Goal: Information Seeking & Learning: Learn about a topic

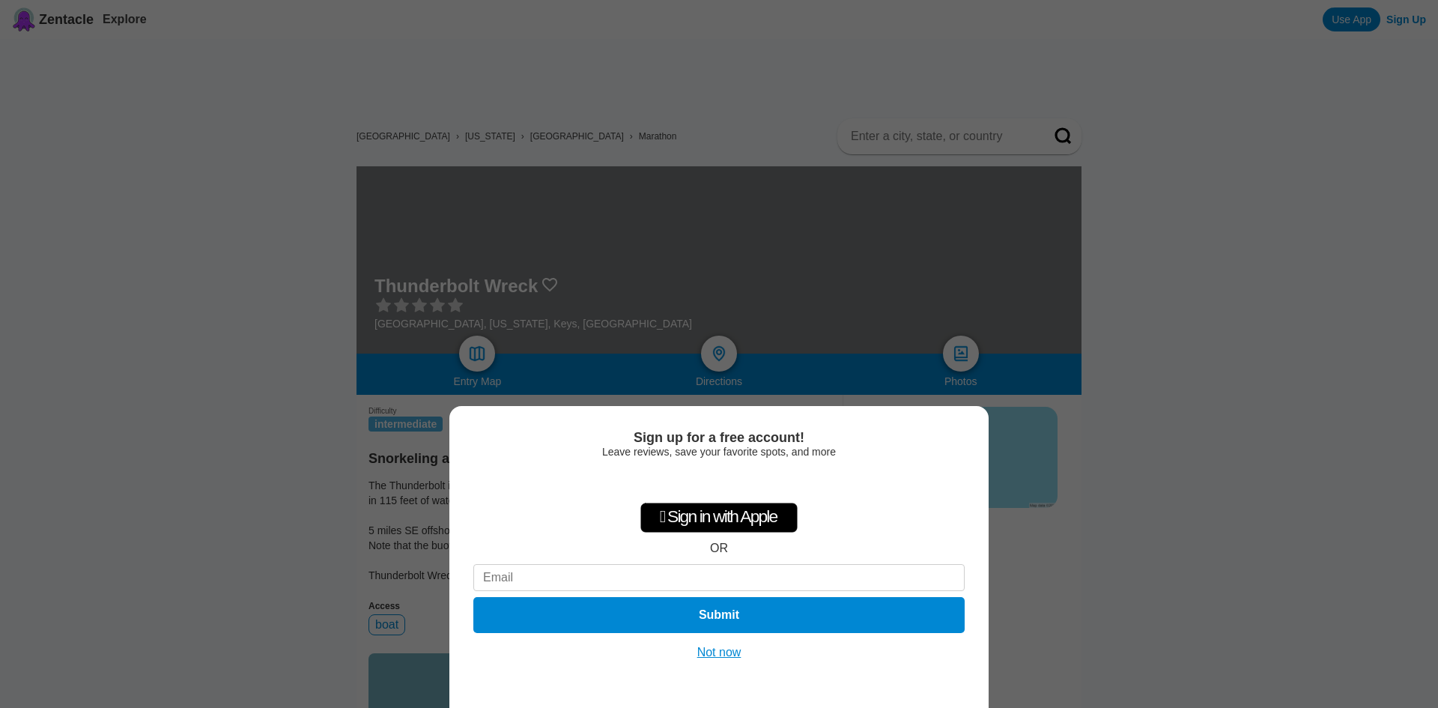
click at [717, 653] on button "Not now" at bounding box center [719, 652] width 53 height 15
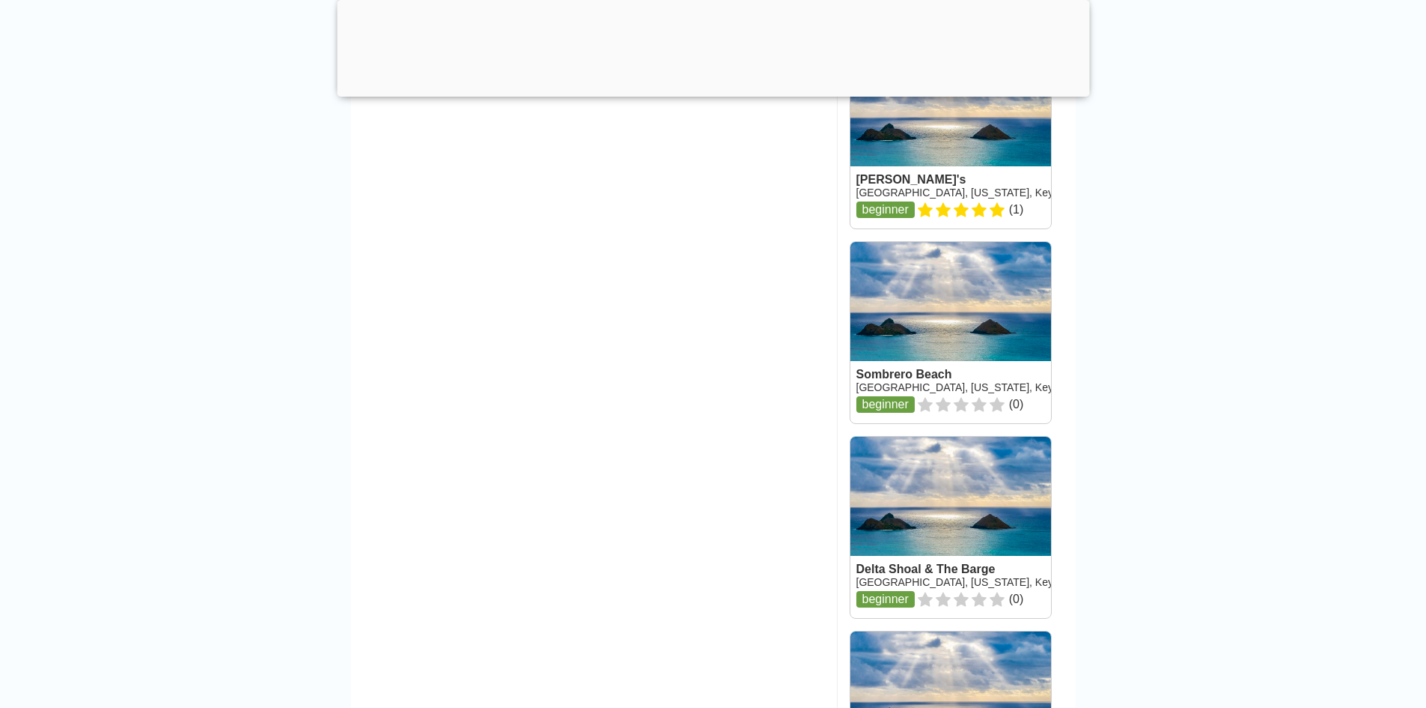
scroll to position [1599, 0]
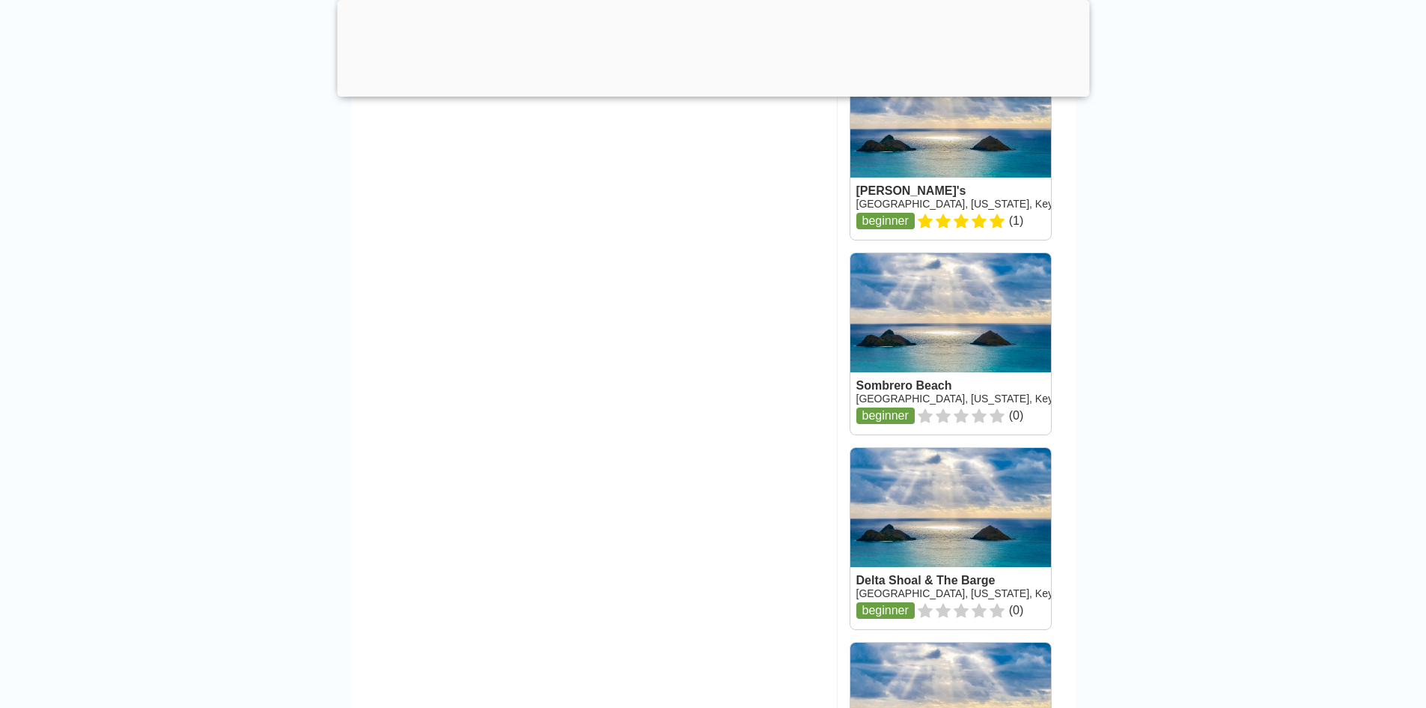
click at [937, 558] on link at bounding box center [951, 538] width 201 height 181
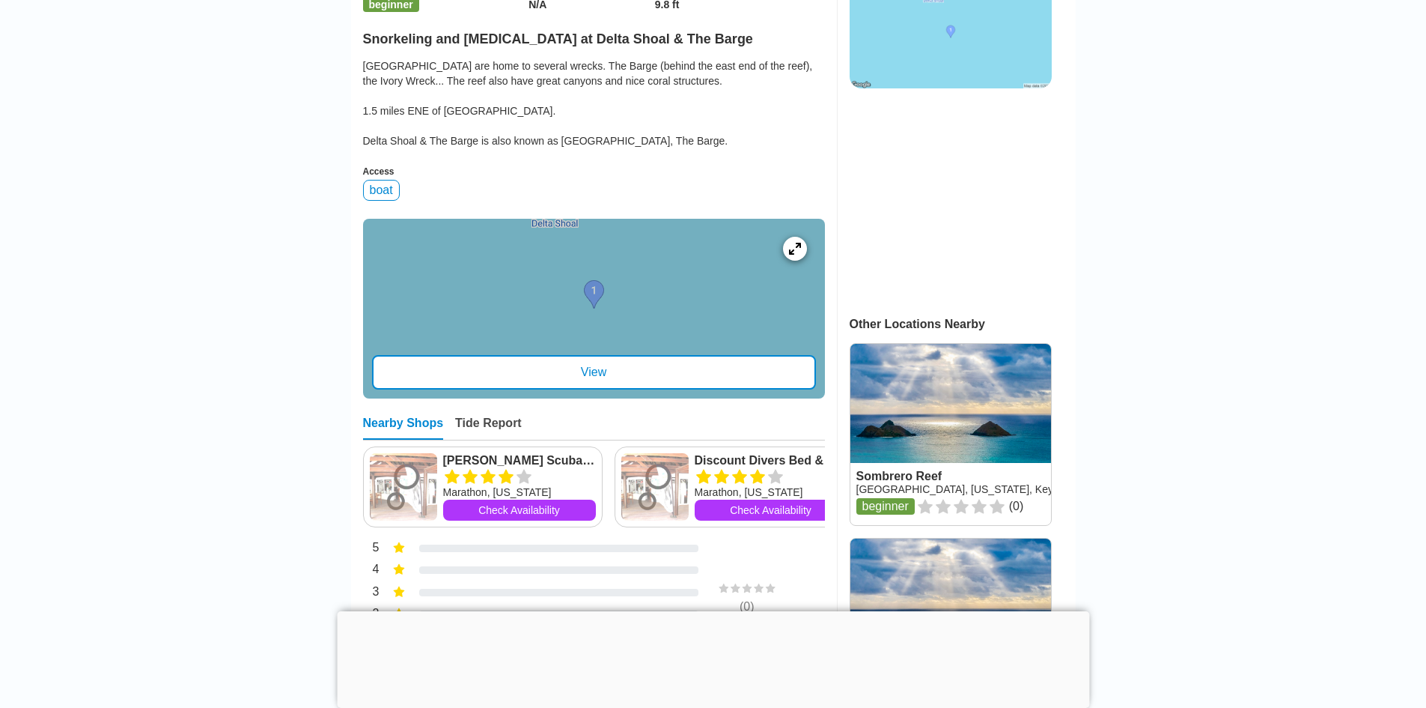
scroll to position [429, 0]
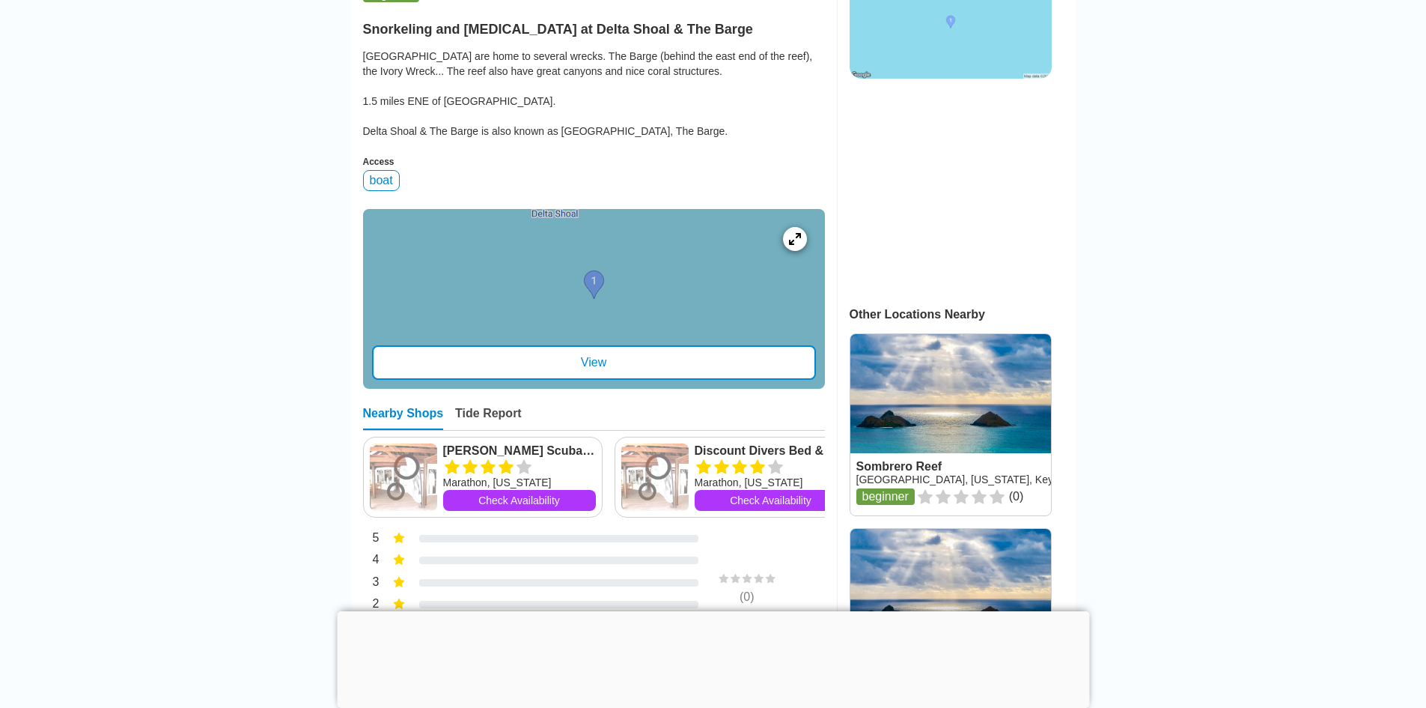
click at [596, 375] on div "View" at bounding box center [594, 362] width 444 height 34
